Goal: Information Seeking & Learning: Learn about a topic

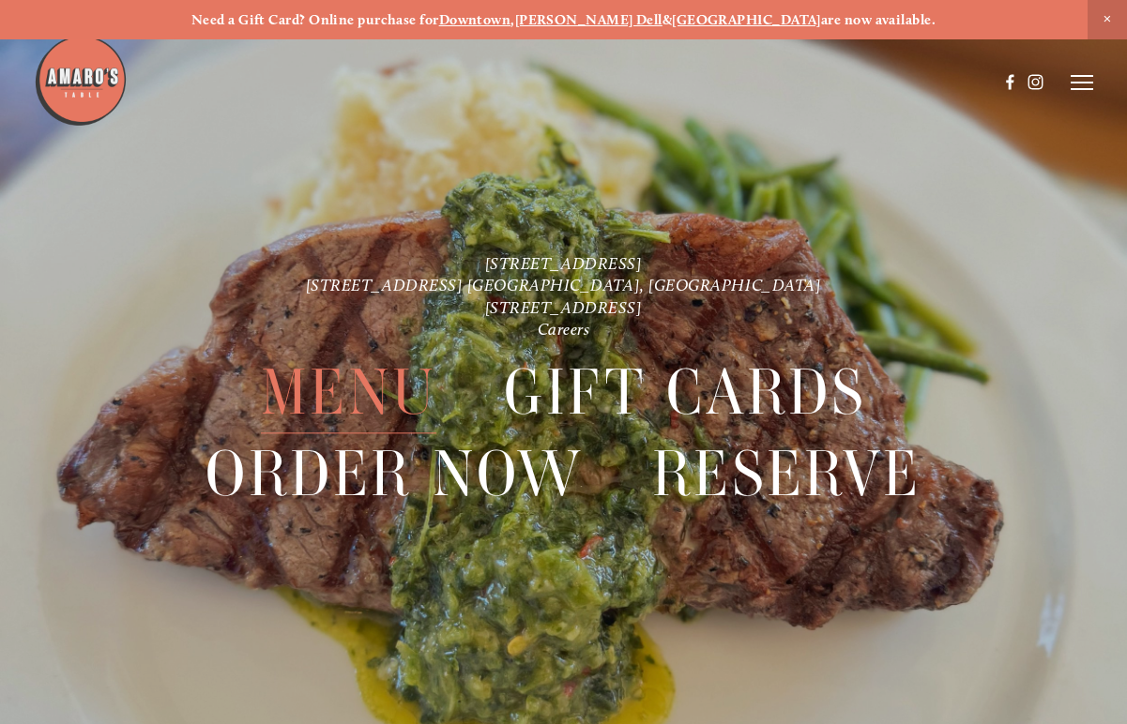
click at [357, 393] on span "Menu" at bounding box center [349, 393] width 176 height 82
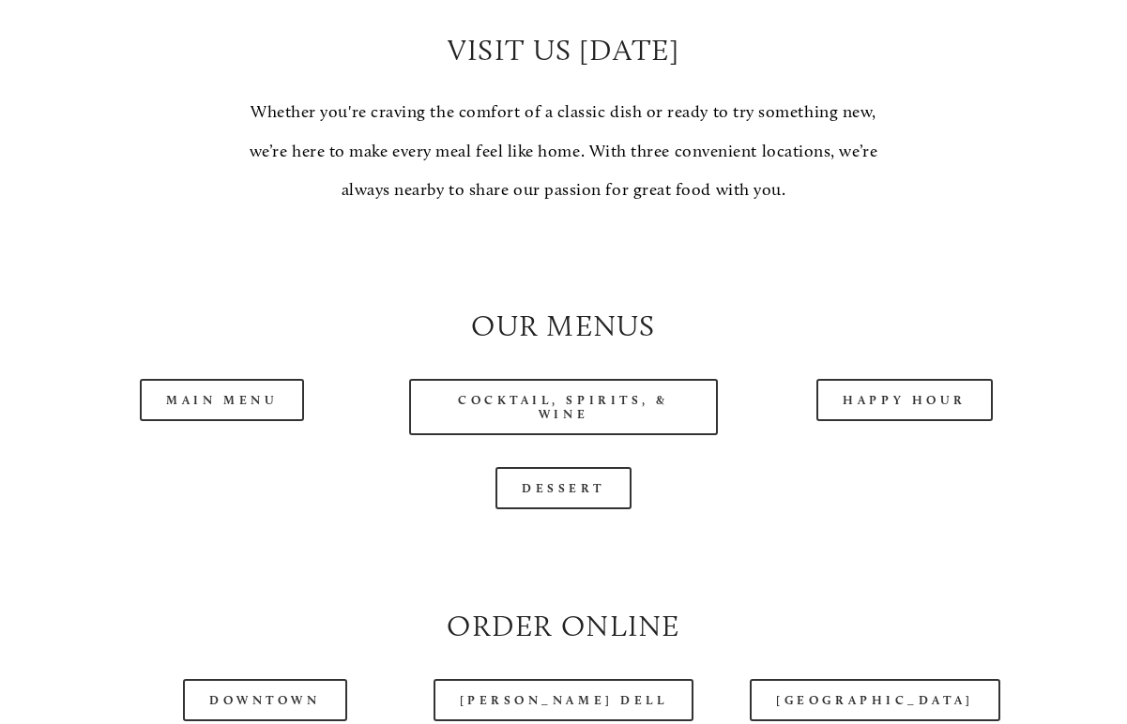
scroll to position [1500, 0]
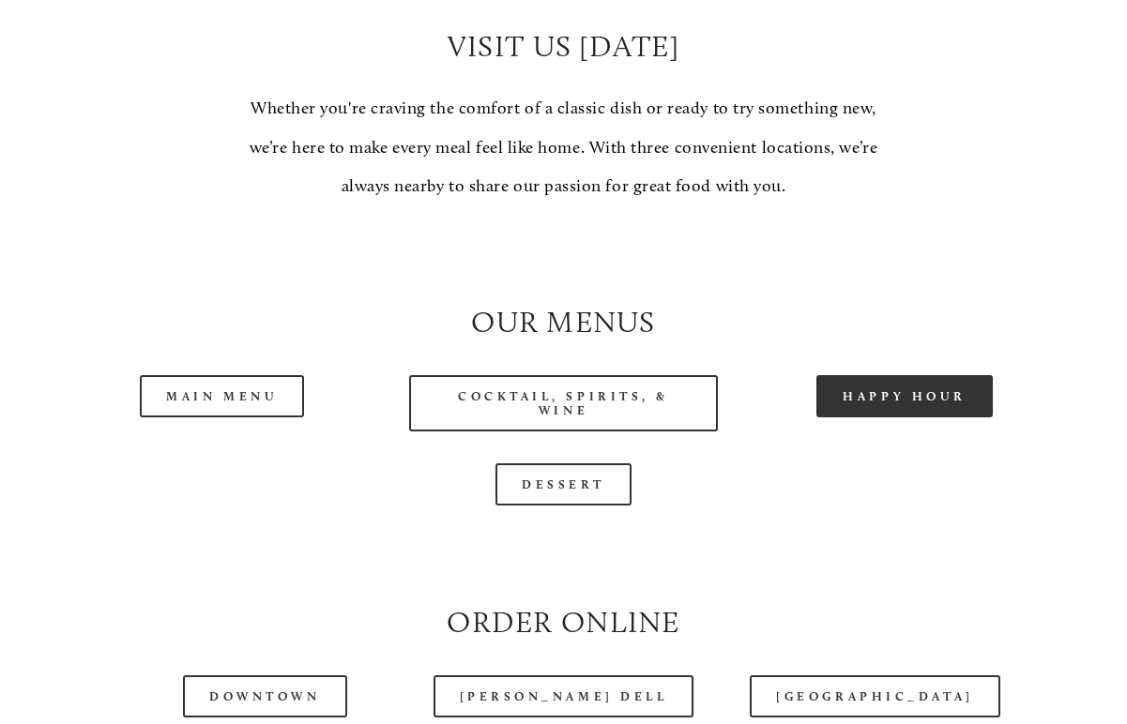
click at [878, 392] on link "Happy Hour" at bounding box center [904, 396] width 176 height 42
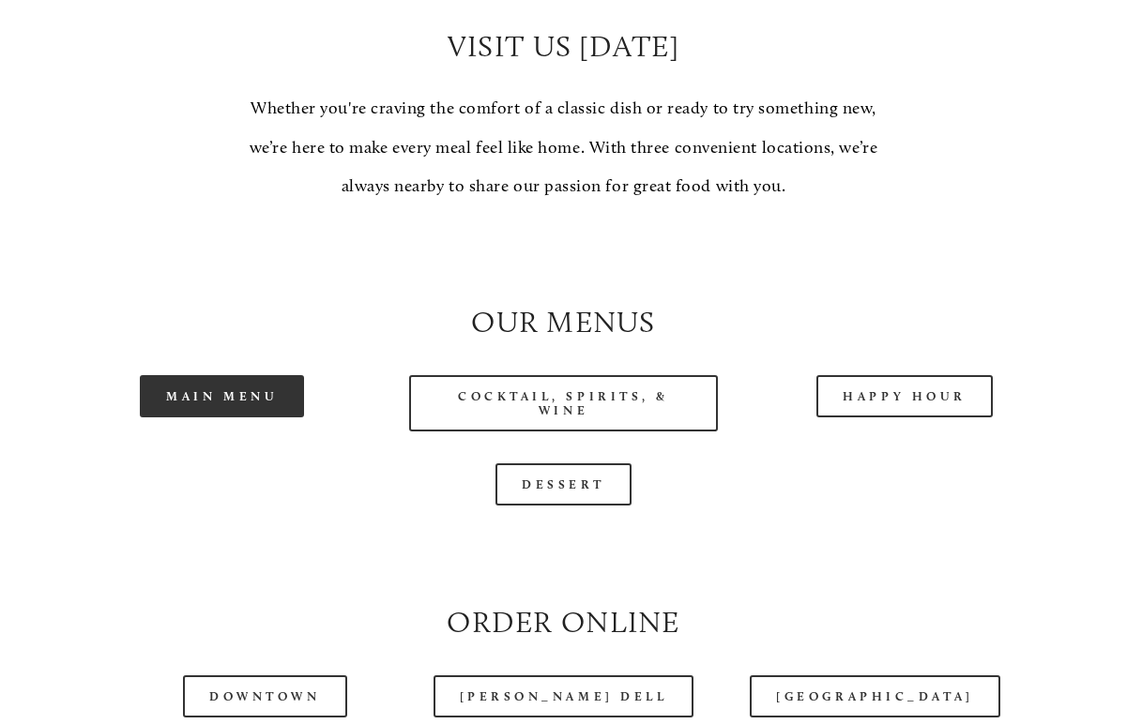
click at [257, 386] on link "Main Menu" at bounding box center [222, 396] width 164 height 42
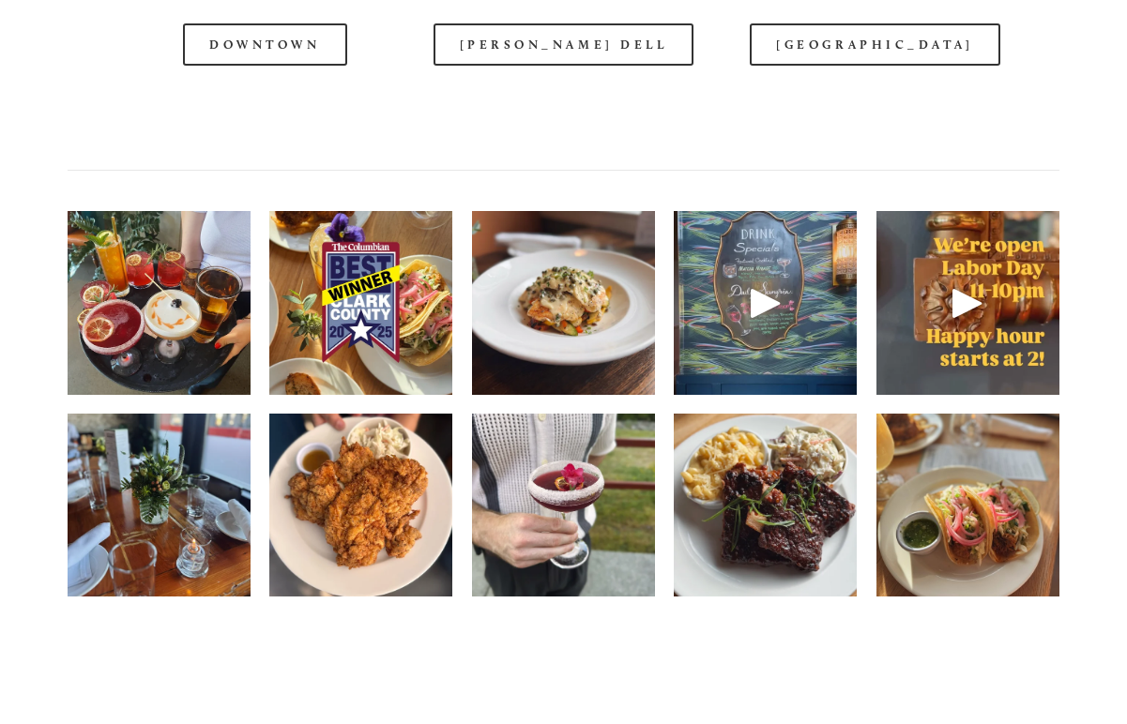
scroll to position [2367, 0]
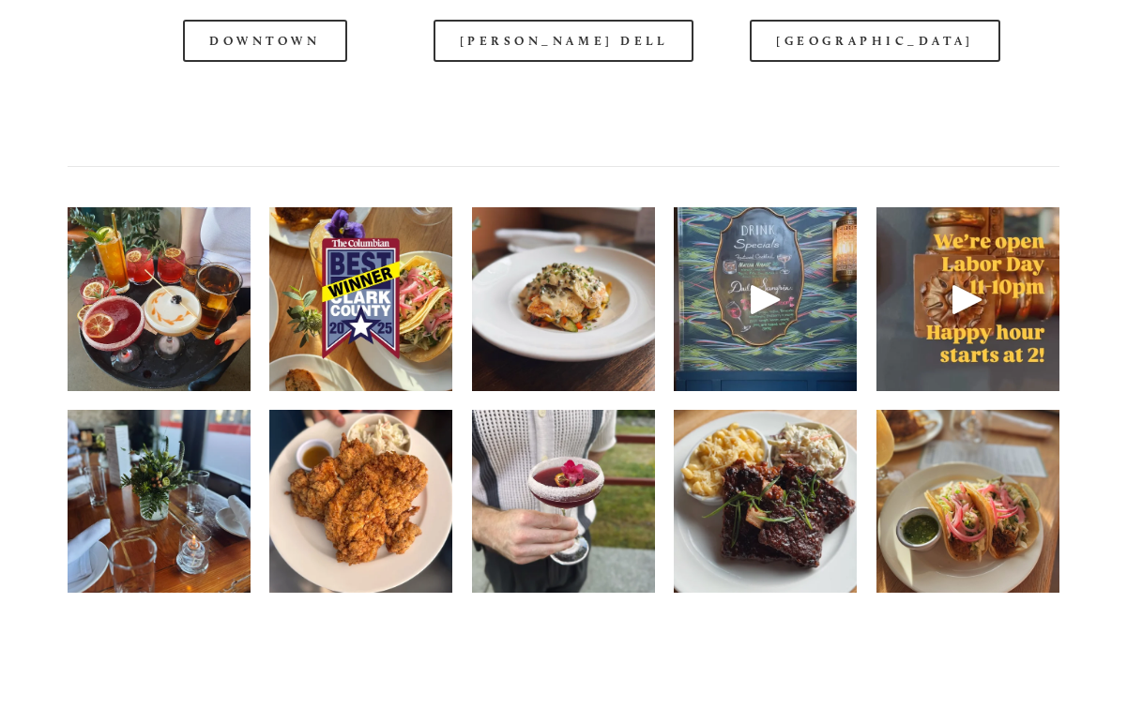
click at [320, 317] on img at bounding box center [360, 299] width 183 height 244
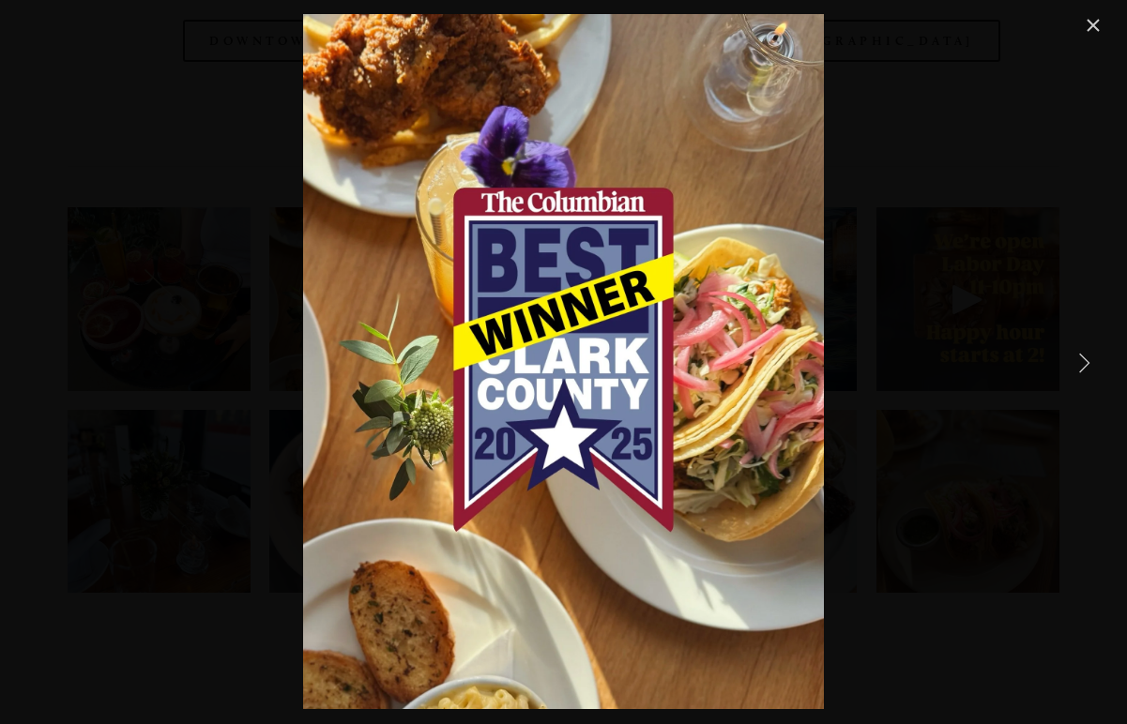
click at [1085, 370] on link "Next Item" at bounding box center [1083, 361] width 41 height 41
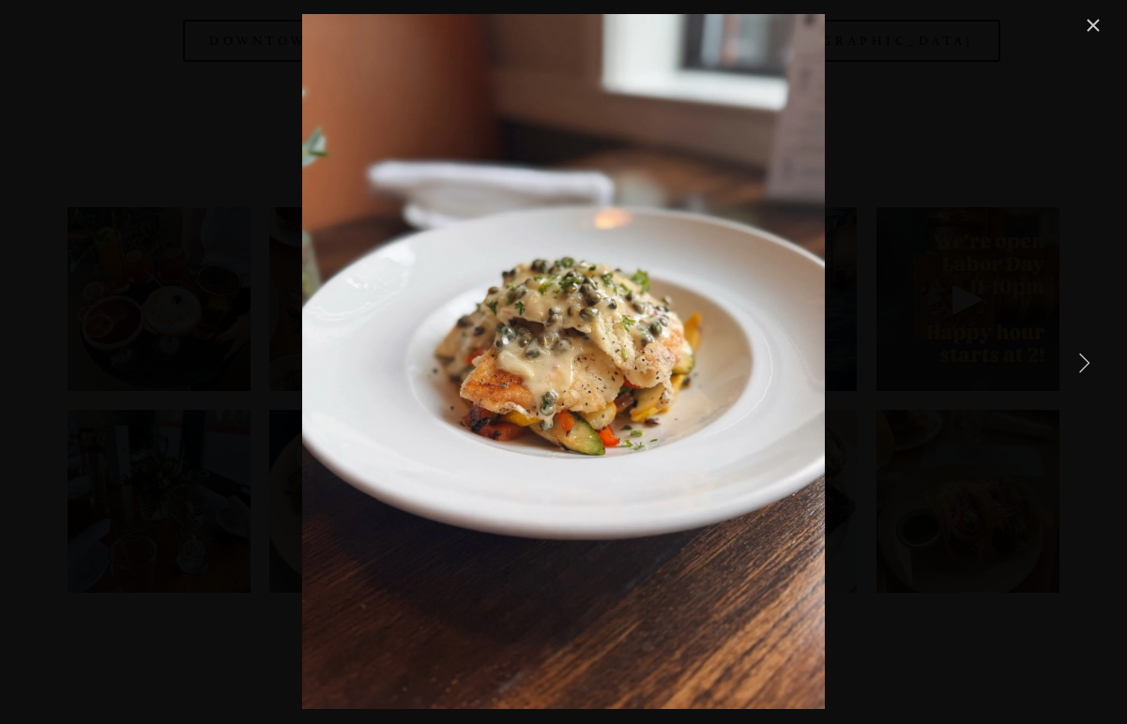
click at [1083, 359] on link "Next Item" at bounding box center [1083, 361] width 41 height 41
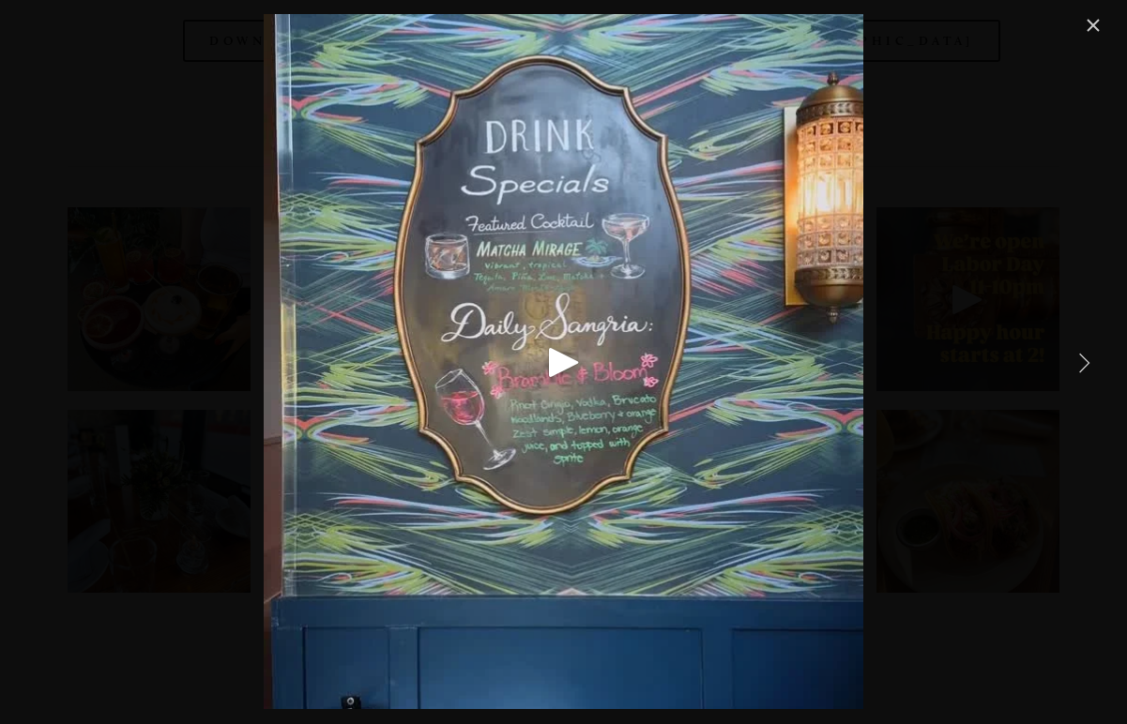
click at [1083, 359] on link "Next Item" at bounding box center [1083, 361] width 41 height 41
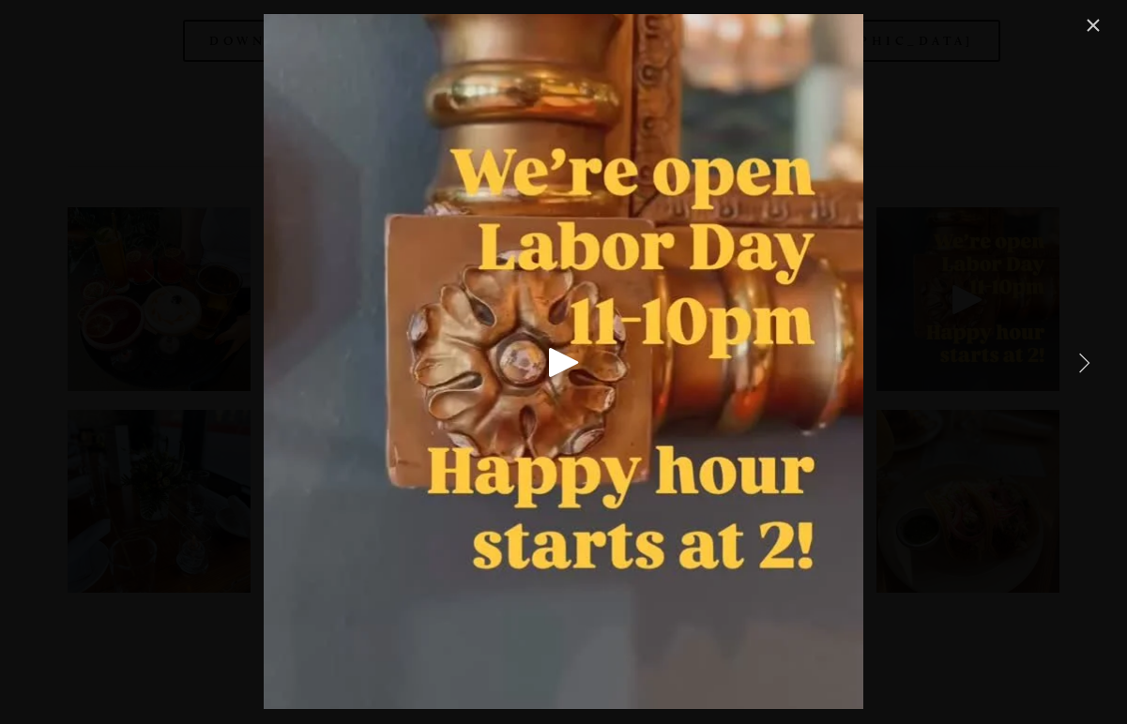
click at [1083, 359] on link "Next Item" at bounding box center [1083, 361] width 41 height 41
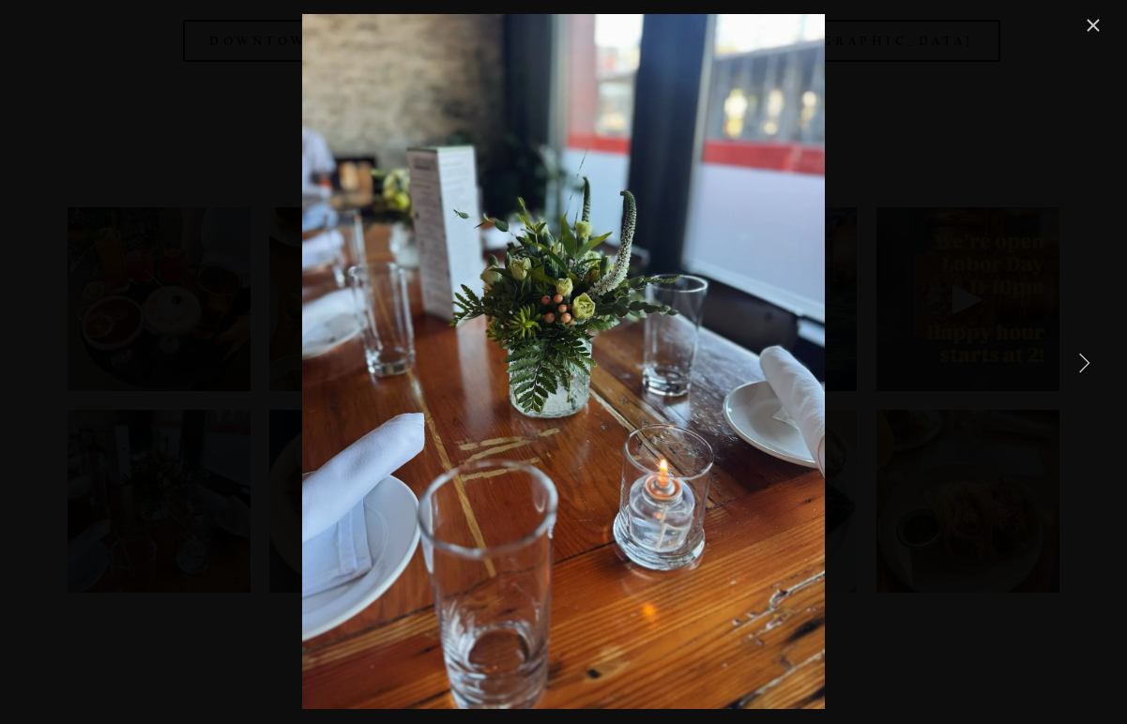
click at [1083, 359] on link "Next Item" at bounding box center [1083, 361] width 41 height 41
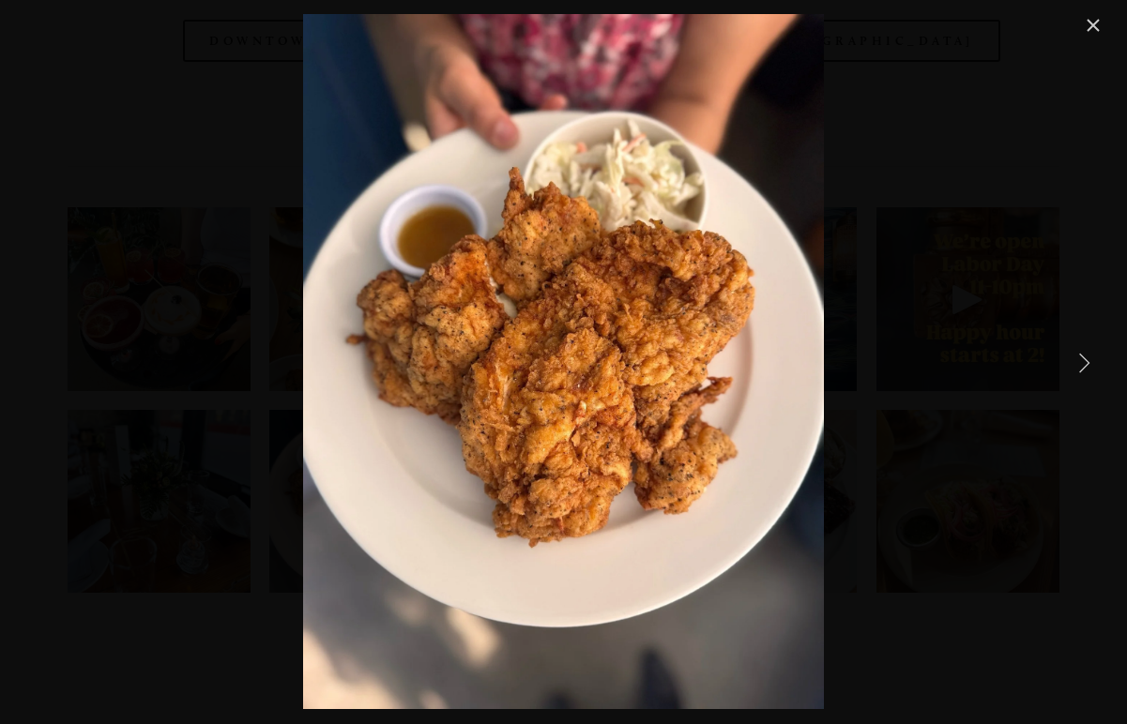
click at [1083, 359] on link "Next Item" at bounding box center [1083, 361] width 41 height 41
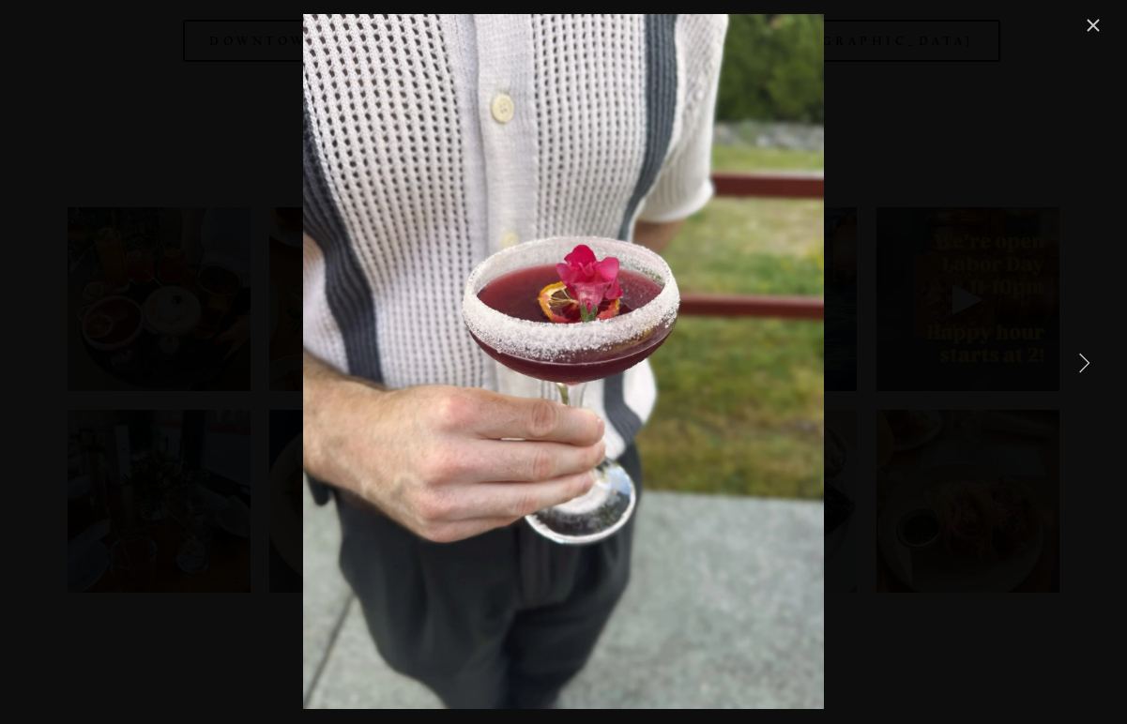
click at [1083, 359] on link "Next Item" at bounding box center [1083, 361] width 41 height 41
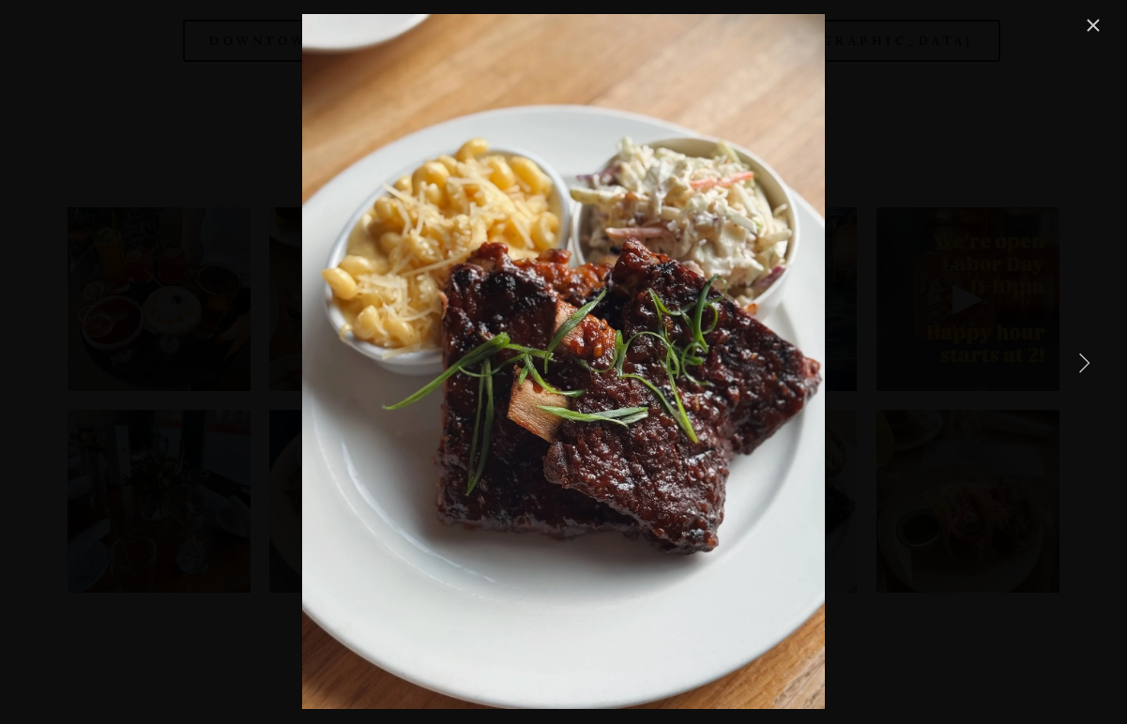
click at [1083, 359] on link "Next Item" at bounding box center [1083, 361] width 41 height 41
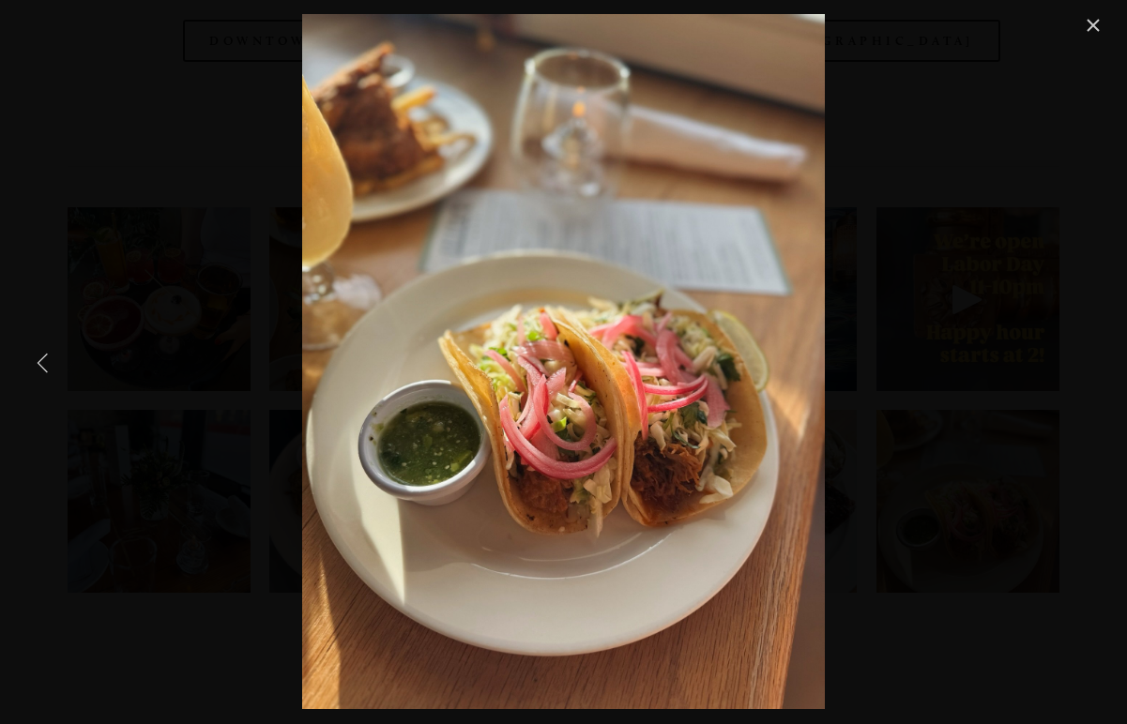
click at [40, 366] on link "Previous Item" at bounding box center [43, 361] width 41 height 41
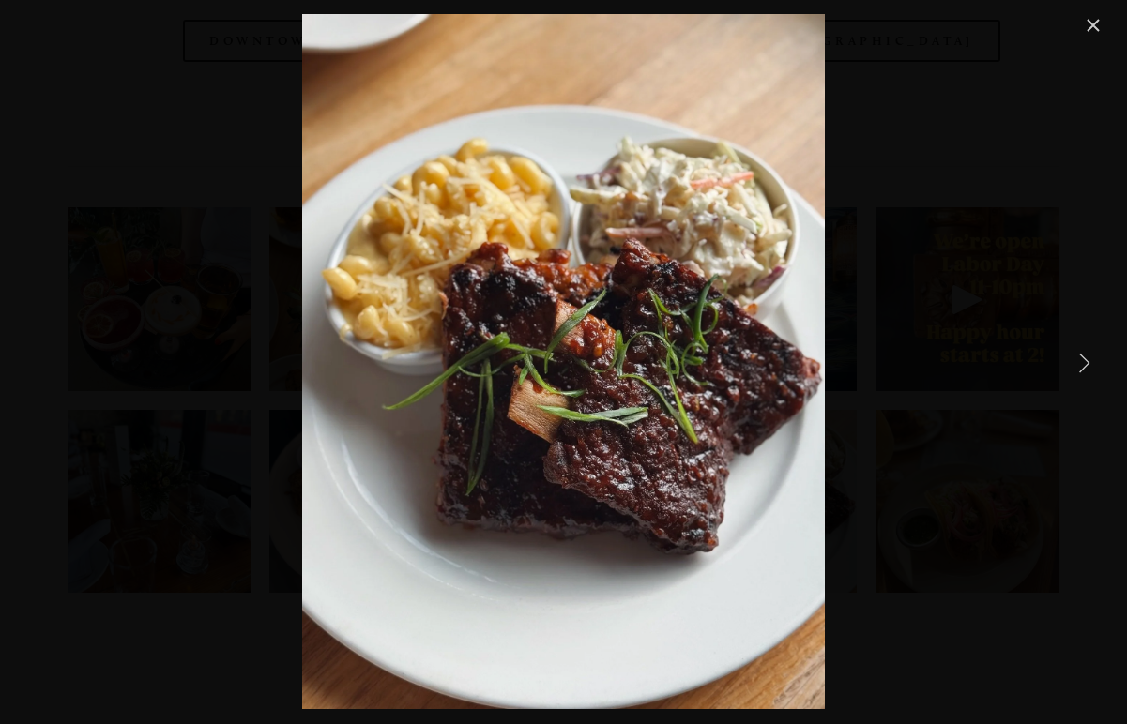
click at [1085, 365] on link "Next Item" at bounding box center [1083, 361] width 41 height 41
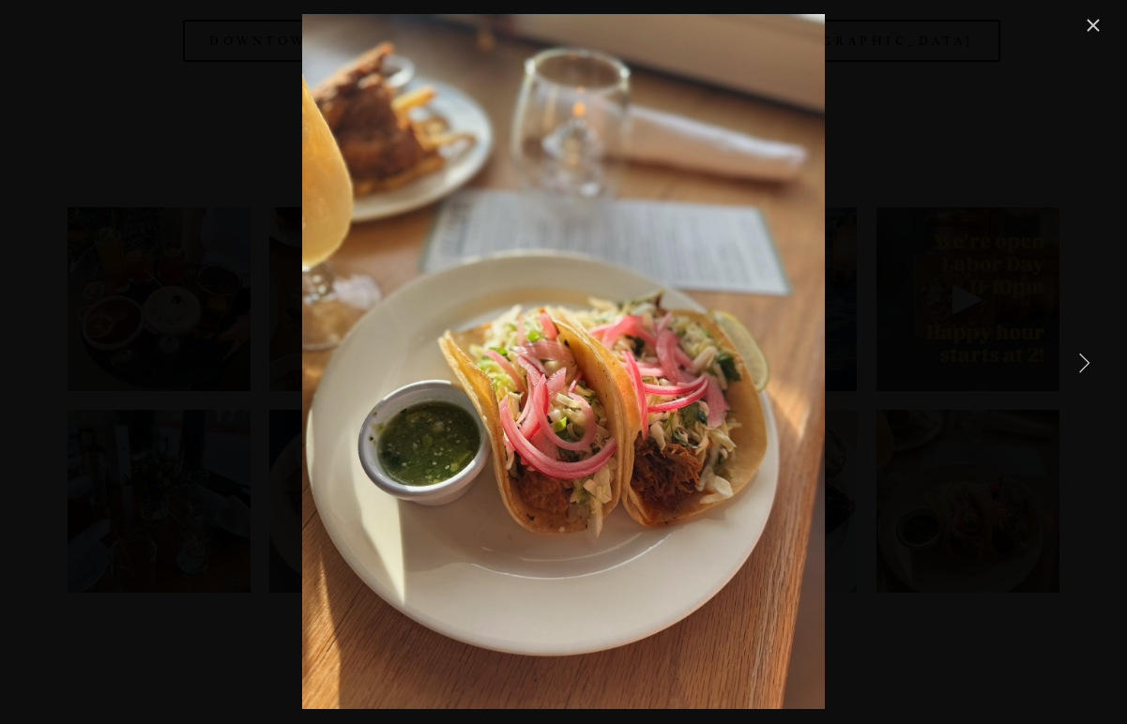
click at [1085, 365] on link "Next Item" at bounding box center [1083, 361] width 41 height 41
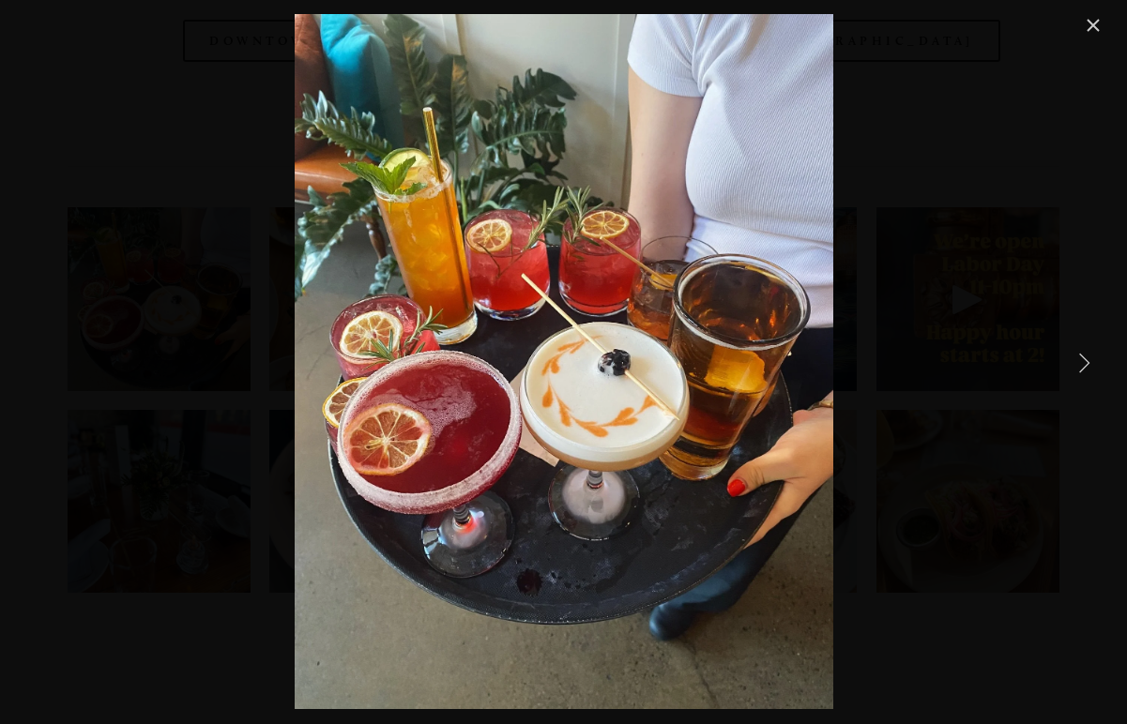
click at [1085, 365] on link "Next Item" at bounding box center [1083, 361] width 41 height 41
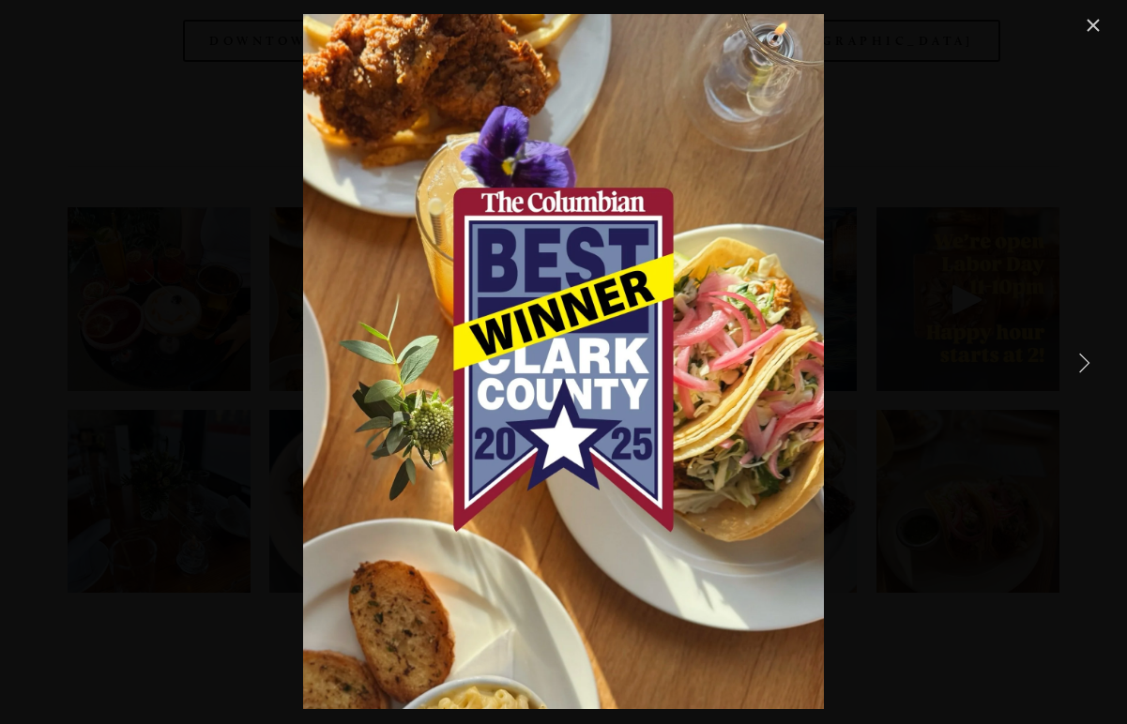
click at [1085, 365] on link "Next Item" at bounding box center [1083, 361] width 41 height 41
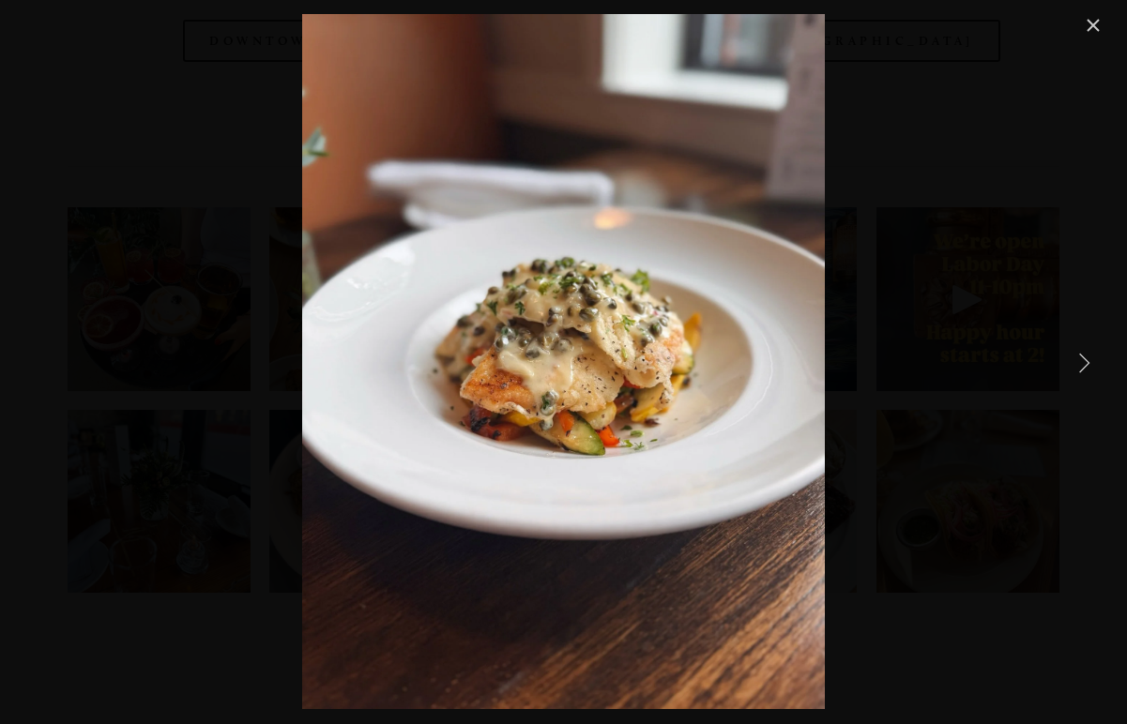
click at [1085, 365] on link "Next Item" at bounding box center [1083, 361] width 41 height 41
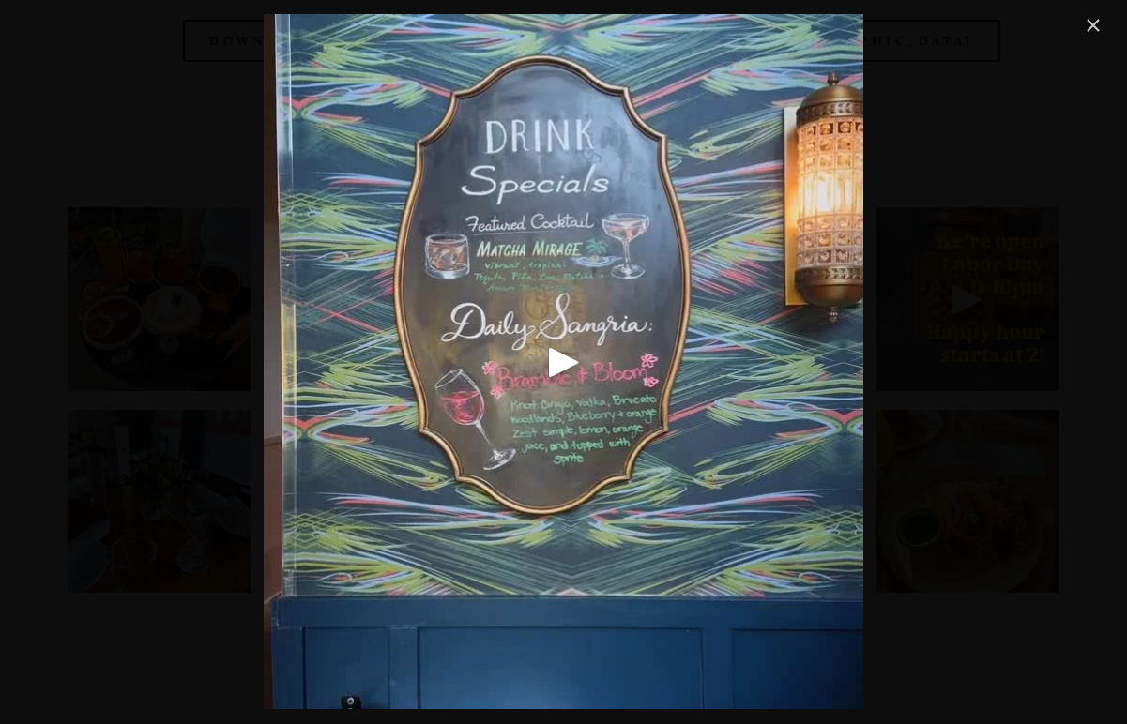
click at [1087, 27] on link "Close" at bounding box center [1093, 25] width 23 height 23
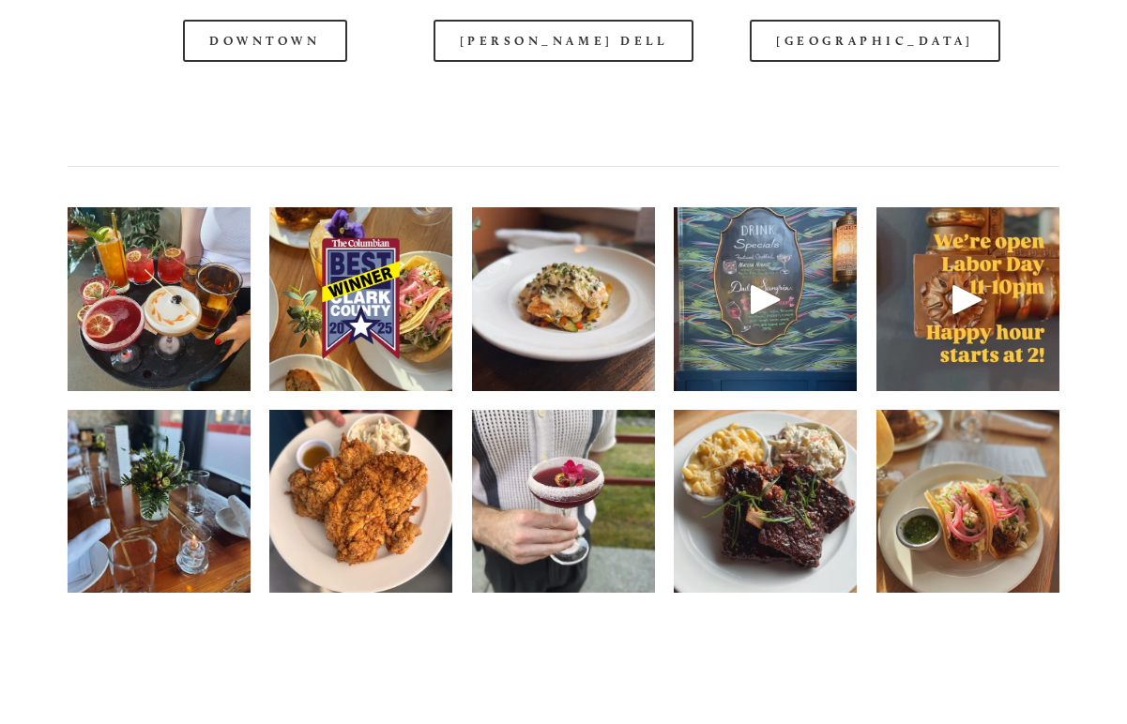
click at [970, 307] on div at bounding box center [967, 299] width 45 height 45
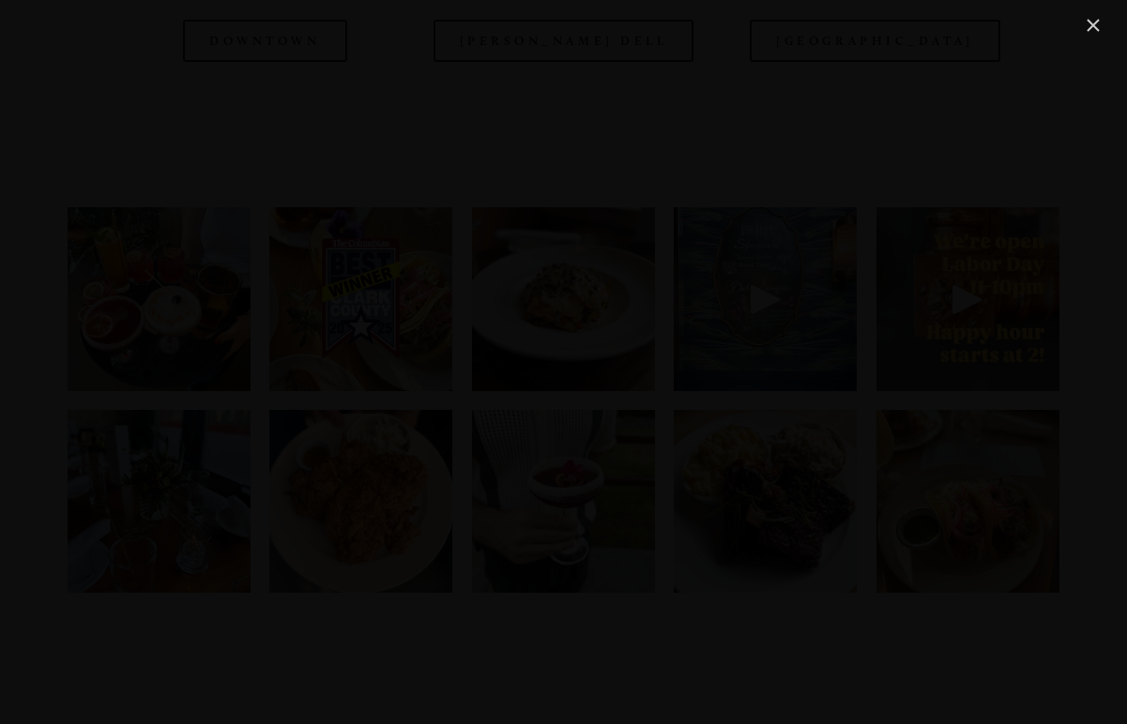
click at [1090, 22] on link "Close" at bounding box center [1093, 25] width 23 height 23
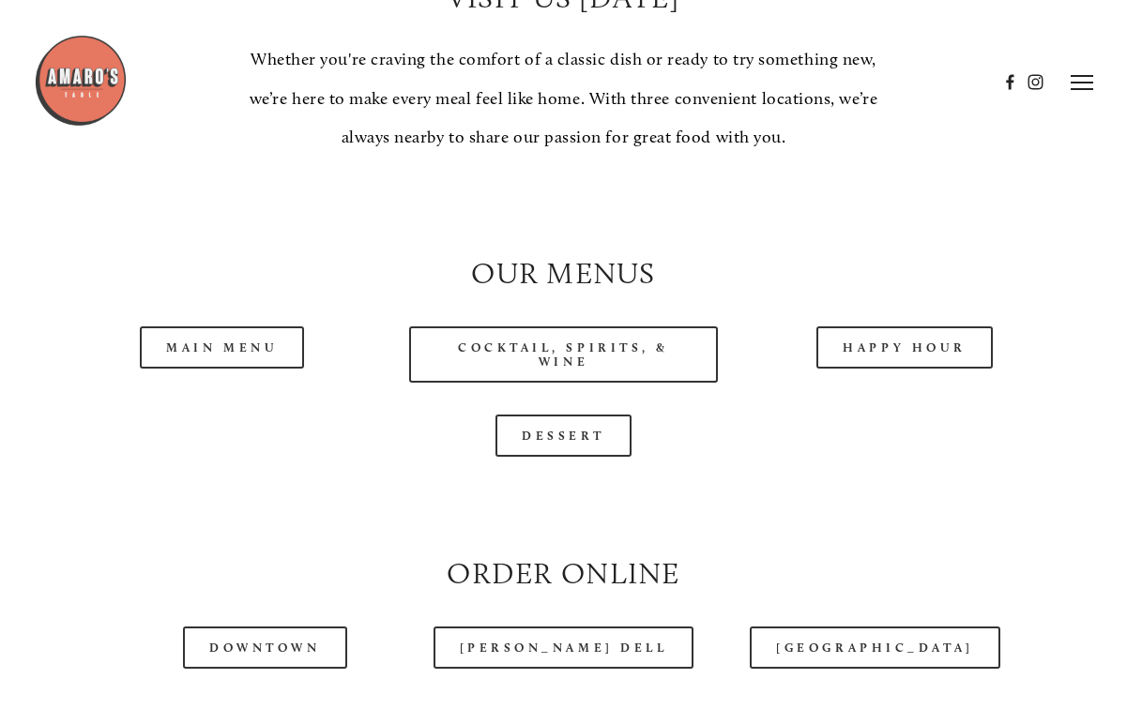
scroll to position [1516, 0]
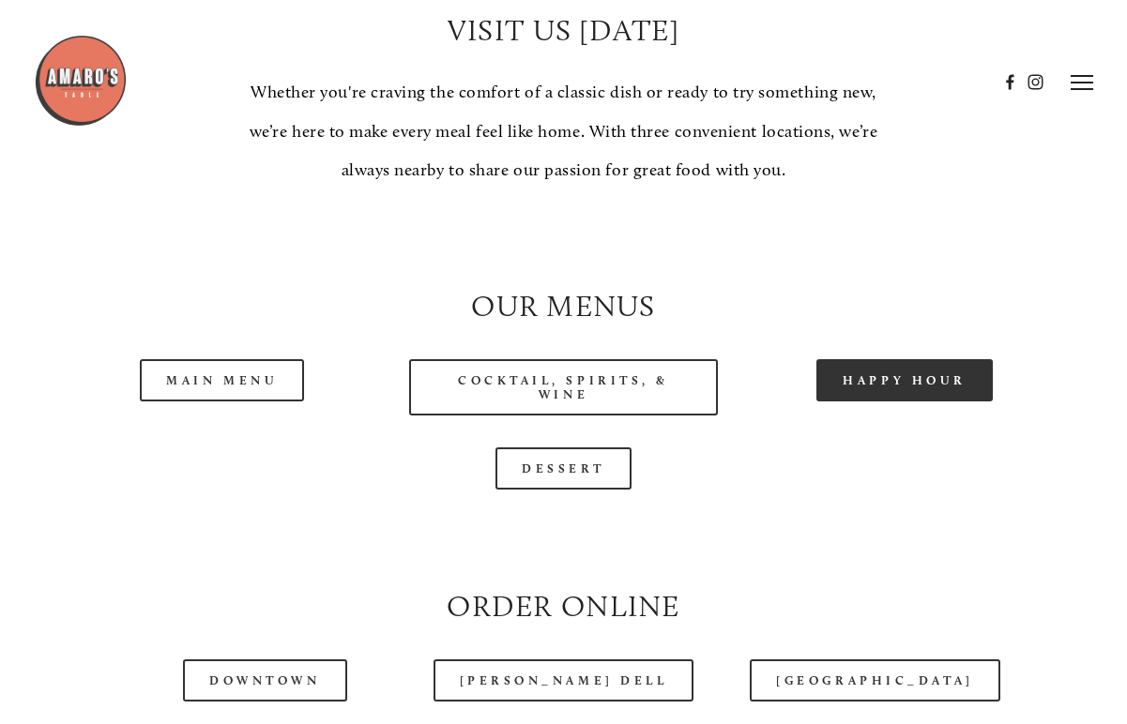
click at [932, 385] on link "Happy Hour" at bounding box center [904, 380] width 176 height 42
